Goal: Information Seeking & Learning: Learn about a topic

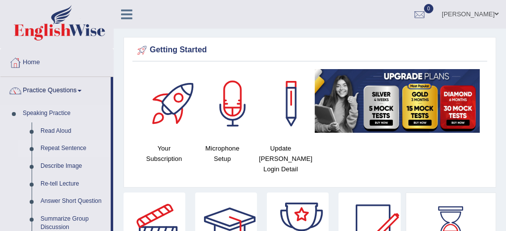
click at [77, 149] on link "Repeat Sentence" at bounding box center [73, 149] width 75 height 18
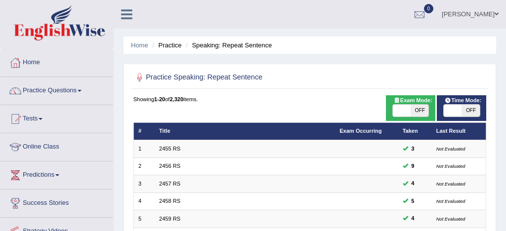
click at [402, 110] on span at bounding box center [402, 111] width 18 height 12
checkbox input "true"
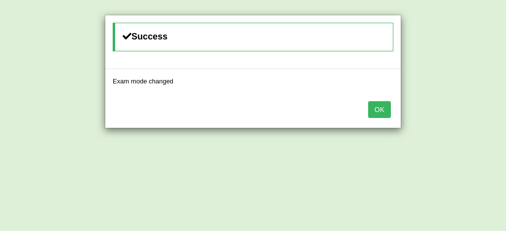
click at [385, 105] on button "OK" at bounding box center [379, 109] width 23 height 17
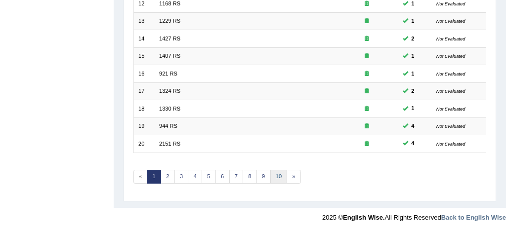
scroll to position [338, 0]
click at [275, 175] on link "10" at bounding box center [278, 177] width 17 height 14
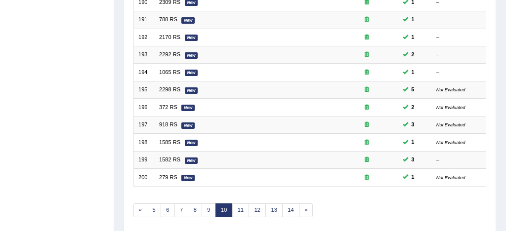
scroll to position [338, 0]
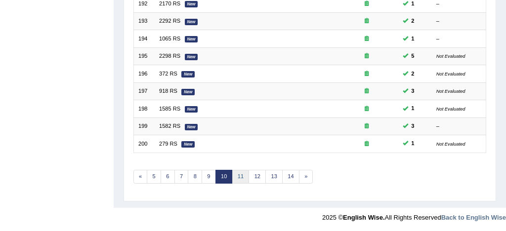
click at [240, 177] on link "11" at bounding box center [240, 177] width 17 height 14
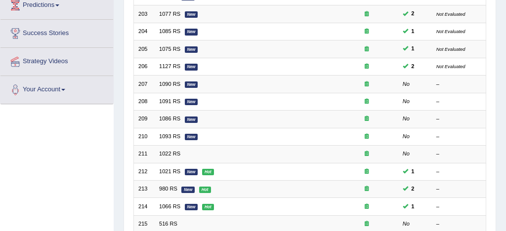
scroll to position [168, 0]
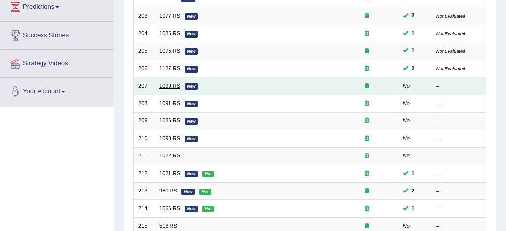
click at [174, 85] on link "1090 RS" at bounding box center [169, 86] width 21 height 6
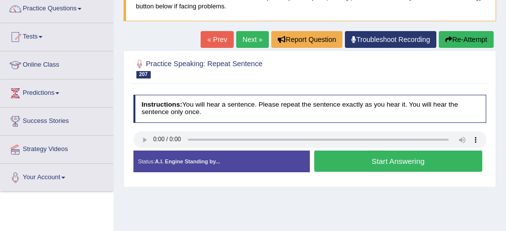
scroll to position [82, 0]
click at [375, 160] on button "Start Answering" at bounding box center [398, 161] width 168 height 21
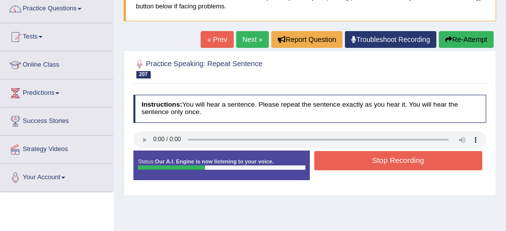
click at [376, 160] on button "Stop Recording" at bounding box center [398, 160] width 168 height 19
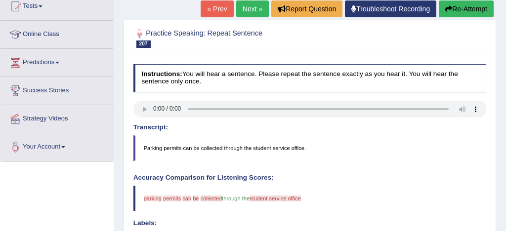
scroll to position [114, 0]
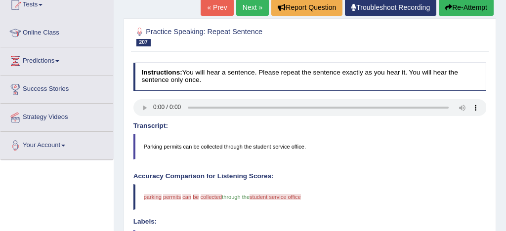
click at [470, 3] on button "Re-Attempt" at bounding box center [466, 7] width 55 height 17
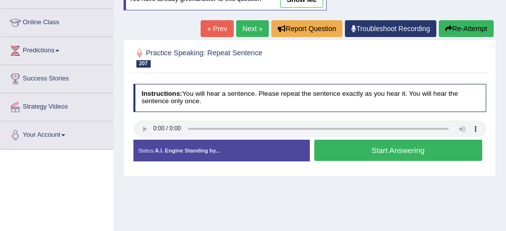
scroll to position [114, 0]
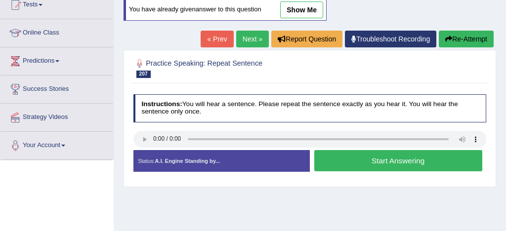
click at [377, 157] on button "Start Answering" at bounding box center [398, 160] width 168 height 21
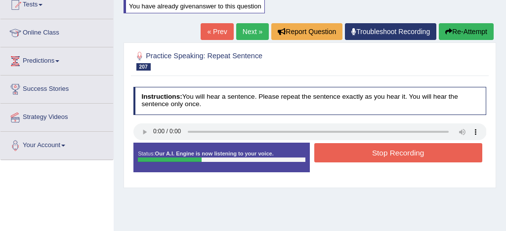
click at [377, 157] on button "Stop Recording" at bounding box center [398, 152] width 168 height 19
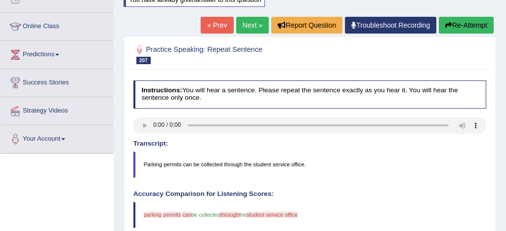
scroll to position [121, 0]
click at [468, 25] on button "Re-Attempt" at bounding box center [466, 25] width 55 height 17
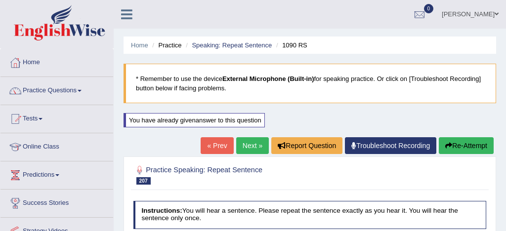
scroll to position [121, 0]
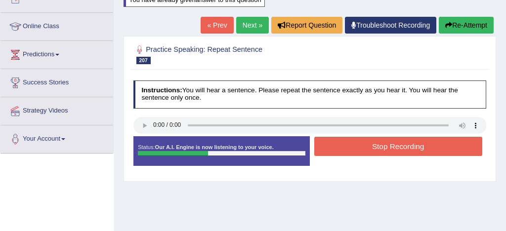
click at [372, 143] on button "Stop Recording" at bounding box center [398, 146] width 168 height 19
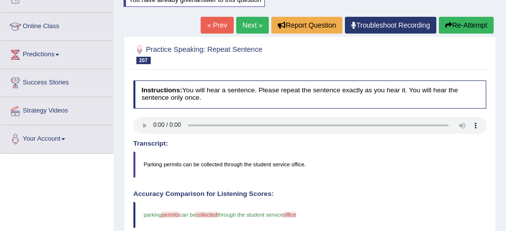
scroll to position [106, 0]
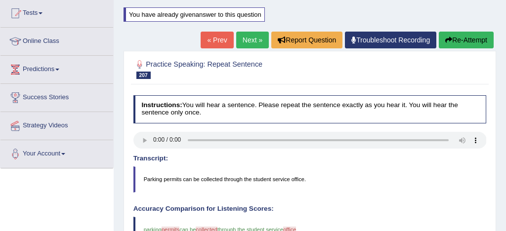
click at [466, 41] on button "Re-Attempt" at bounding box center [466, 40] width 55 height 17
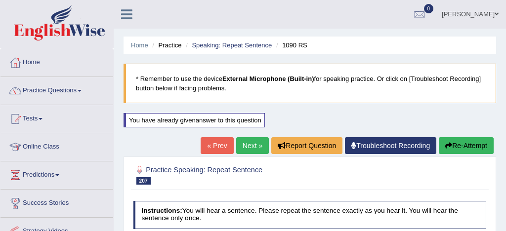
scroll to position [119, 0]
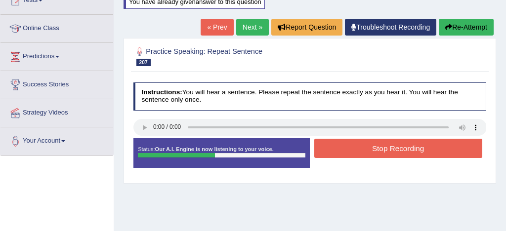
click at [379, 153] on button "Stop Recording" at bounding box center [398, 148] width 168 height 19
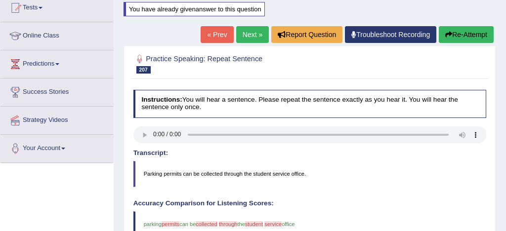
scroll to position [106, 0]
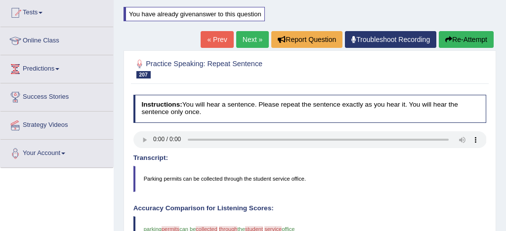
click at [247, 40] on link "Next »" at bounding box center [252, 39] width 33 height 17
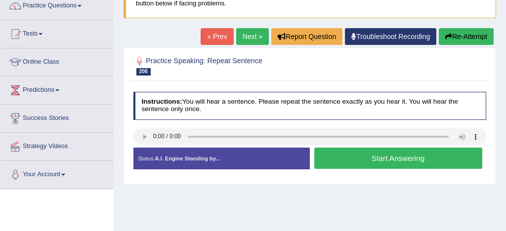
scroll to position [85, 0]
click at [393, 163] on button "Start Answering" at bounding box center [398, 158] width 168 height 21
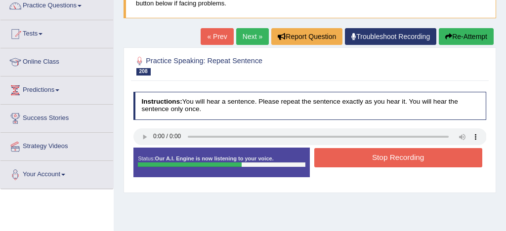
click at [391, 159] on button "Stop Recording" at bounding box center [398, 157] width 168 height 19
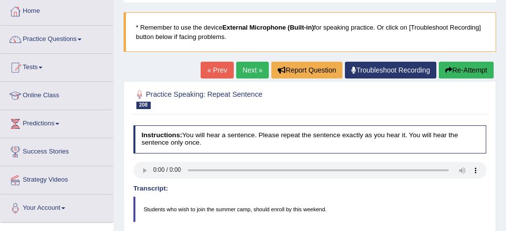
scroll to position [6, 0]
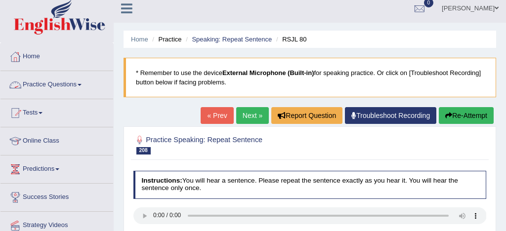
click at [67, 83] on link "Practice Questions" at bounding box center [56, 83] width 113 height 25
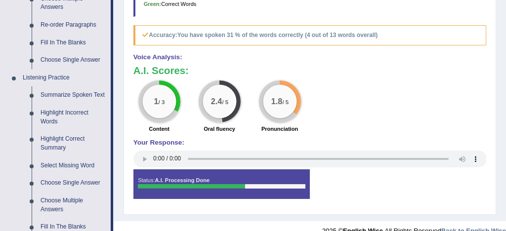
scroll to position [362, 0]
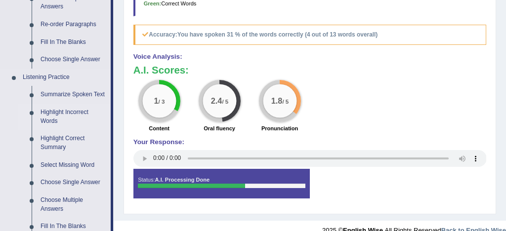
click at [84, 124] on link "Highlight Incorrect Words" at bounding box center [73, 117] width 75 height 26
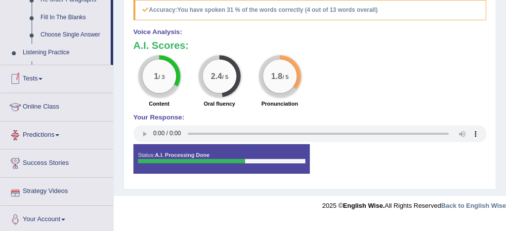
scroll to position [460, 0]
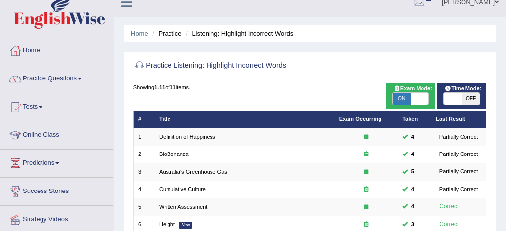
scroll to position [3, 0]
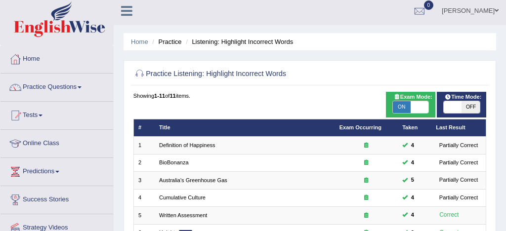
click at [401, 105] on span "ON" at bounding box center [402, 107] width 18 height 12
checkbox input "false"
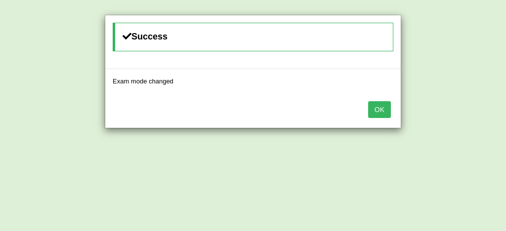
click at [385, 109] on button "OK" at bounding box center [379, 109] width 23 height 17
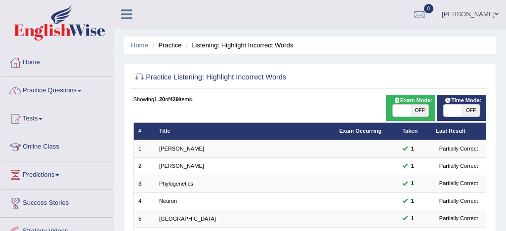
scroll to position [338, 0]
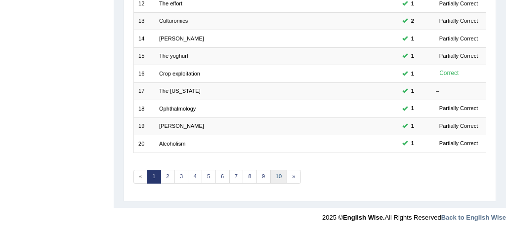
click at [274, 176] on link "10" at bounding box center [278, 177] width 17 height 14
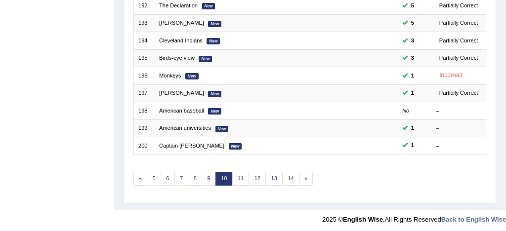
scroll to position [338, 0]
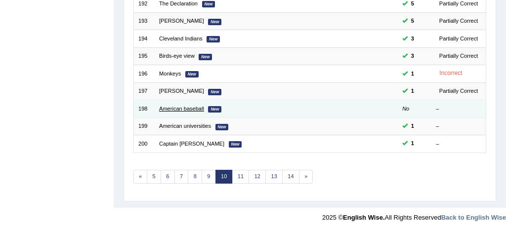
click at [193, 109] on link "American baseball" at bounding box center [181, 109] width 45 height 6
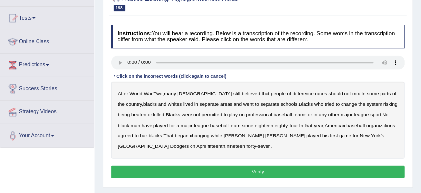
scroll to position [97, 0]
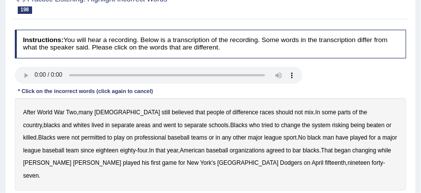
click at [66, 151] on b "team" at bounding box center [72, 150] width 13 height 7
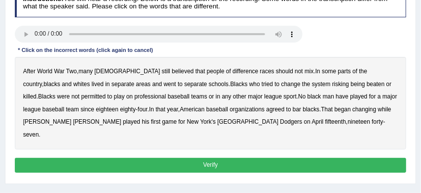
scroll to position [139, 0]
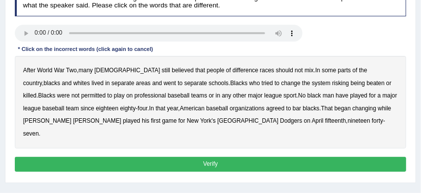
click at [260, 157] on button "Verify" at bounding box center [211, 164] width 392 height 14
click at [209, 84] on b "schools" at bounding box center [219, 83] width 20 height 7
click at [231, 157] on button "Verify" at bounding box center [211, 164] width 392 height 14
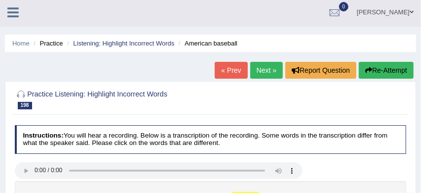
scroll to position [0, 0]
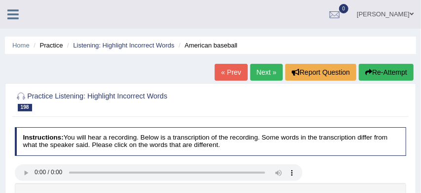
click at [268, 70] on link "Next »" at bounding box center [266, 72] width 33 height 17
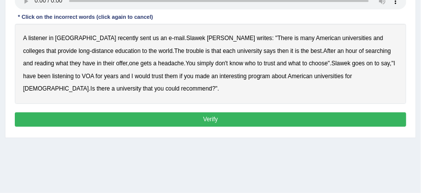
scroll to position [167, 0]
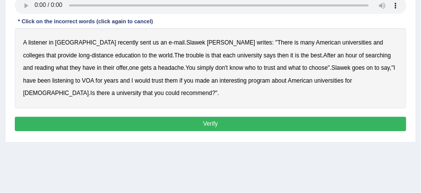
click at [45, 52] on b "colleges" at bounding box center [34, 55] width 22 height 7
click at [220, 80] on b "interesting" at bounding box center [233, 80] width 27 height 7
click at [236, 123] on button "Verify" at bounding box center [211, 124] width 392 height 14
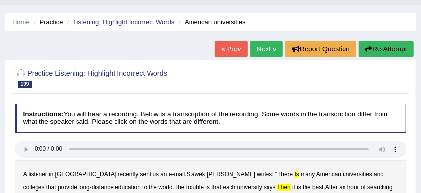
scroll to position [0, 0]
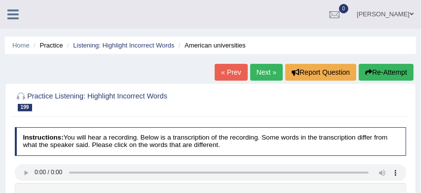
click at [264, 73] on link "Next »" at bounding box center [266, 72] width 33 height 17
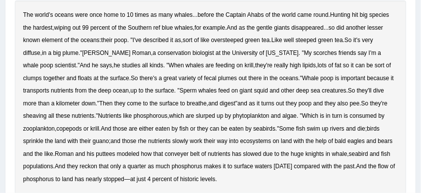
scroll to position [195, 0]
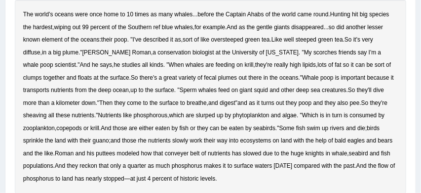
click at [160, 29] on b "ref" at bounding box center [157, 27] width 7 height 7
click at [314, 54] on b "scorches" at bounding box center [326, 52] width 24 height 7
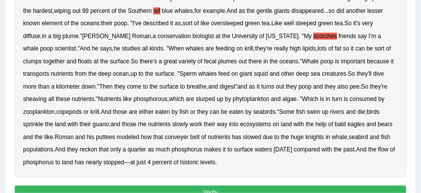
scroll to position [222, 0]
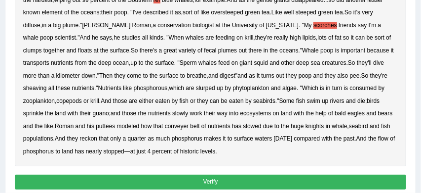
click at [47, 88] on b "sheaving" at bounding box center [35, 87] width 24 height 7
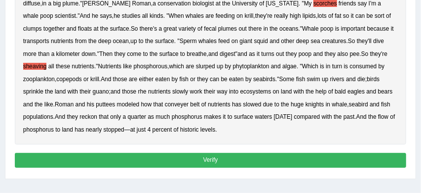
scroll to position [246, 0]
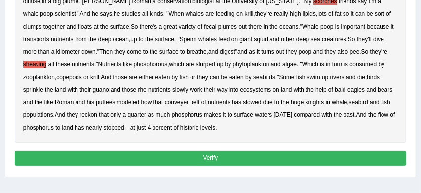
click at [147, 90] on b "rhe" at bounding box center [142, 89] width 8 height 7
click at [115, 104] on b "puttees" at bounding box center [105, 102] width 19 height 7
click at [245, 155] on button "Verify" at bounding box center [211, 158] width 392 height 14
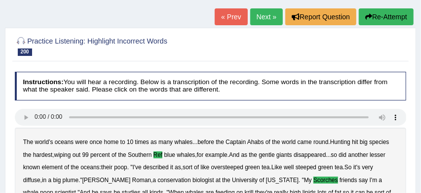
scroll to position [55, 0]
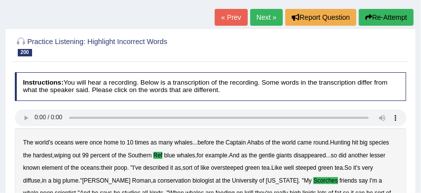
click at [261, 17] on link "Next »" at bounding box center [266, 17] width 33 height 17
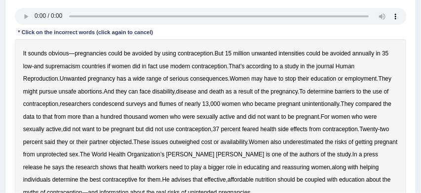
scroll to position [156, 0]
click at [119, 55] on b "could" at bounding box center [115, 53] width 14 height 7
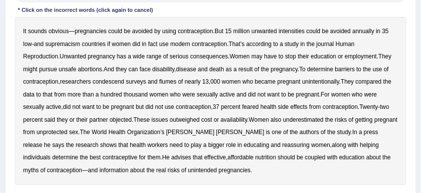
scroll to position [179, 0]
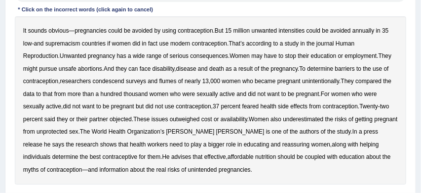
click at [65, 45] on b "supremacism" at bounding box center [62, 43] width 35 height 7
click at [123, 84] on b "condescend" at bounding box center [109, 81] width 32 height 7
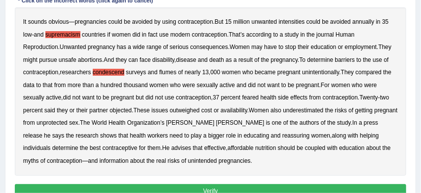
scroll to position [190, 0]
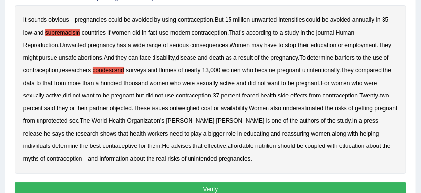
click at [255, 147] on b "nutrition" at bounding box center [265, 145] width 21 height 7
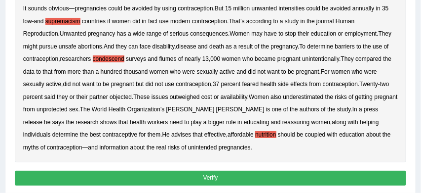
click at [222, 179] on button "Verify" at bounding box center [211, 177] width 392 height 14
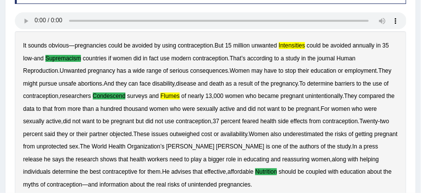
scroll to position [150, 0]
